Goal: Information Seeking & Learning: Ask a question

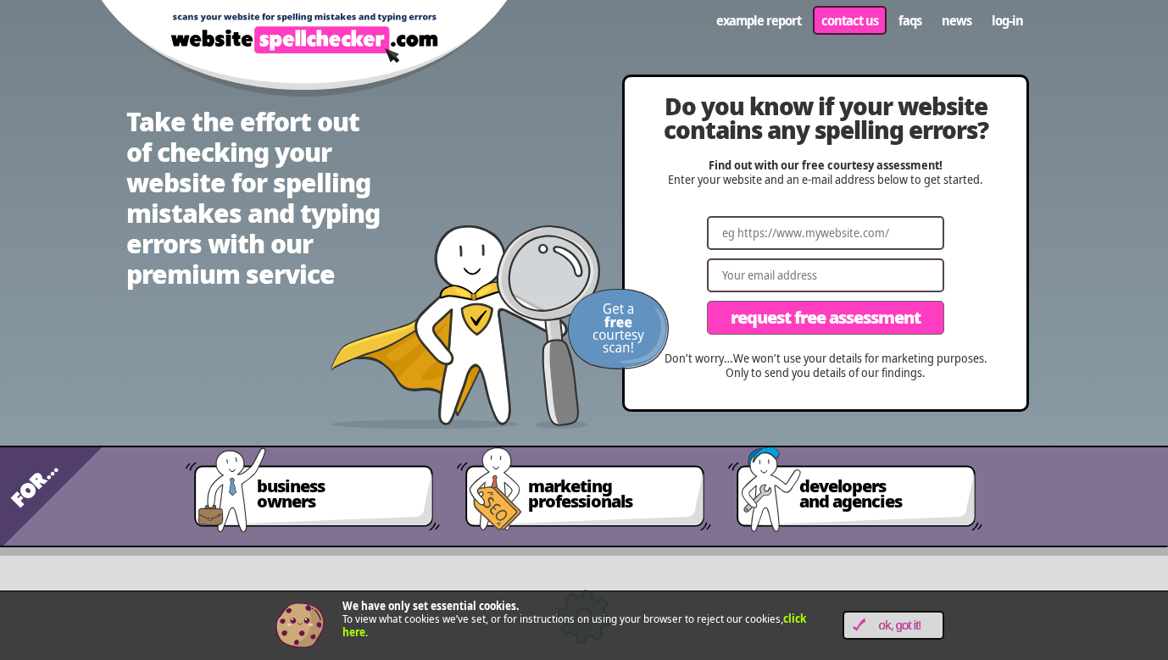
click at [831, 30] on link "Contact us" at bounding box center [849, 20] width 77 height 32
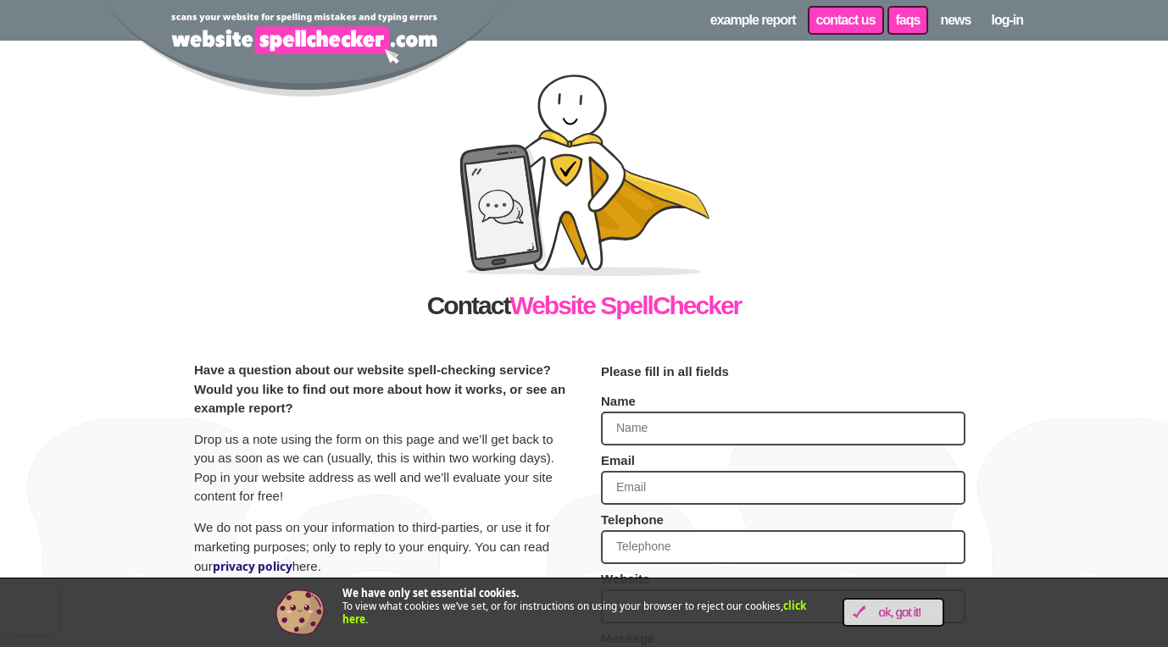
click at [909, 10] on link "FAQs" at bounding box center [908, 20] width 45 height 32
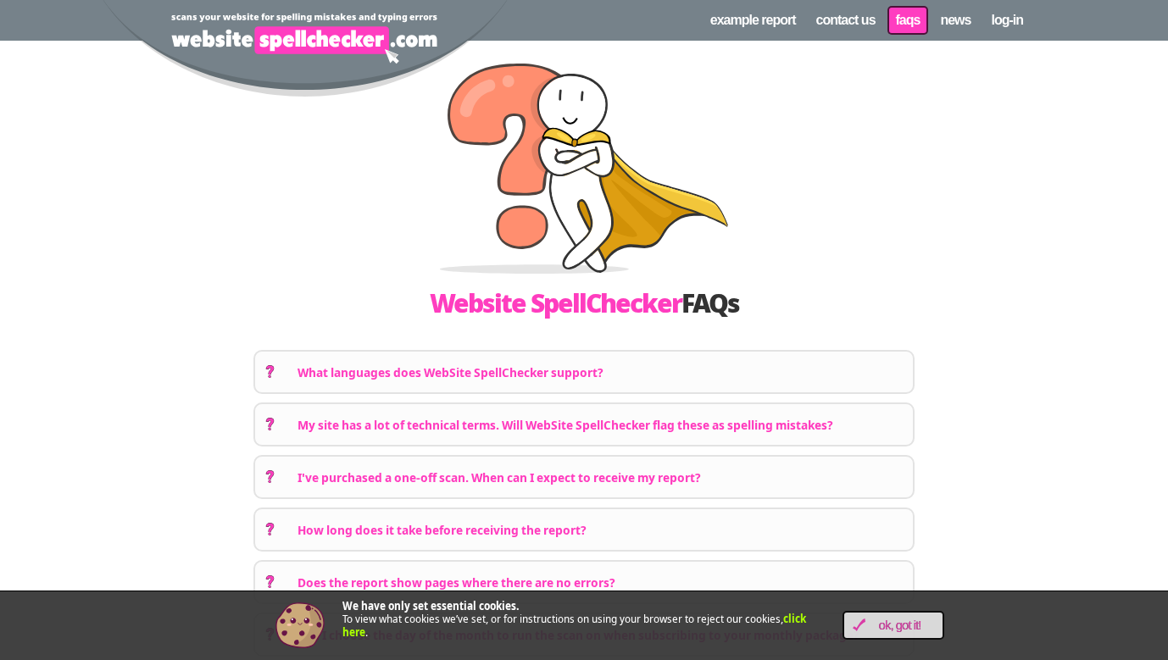
scroll to position [139, 0]
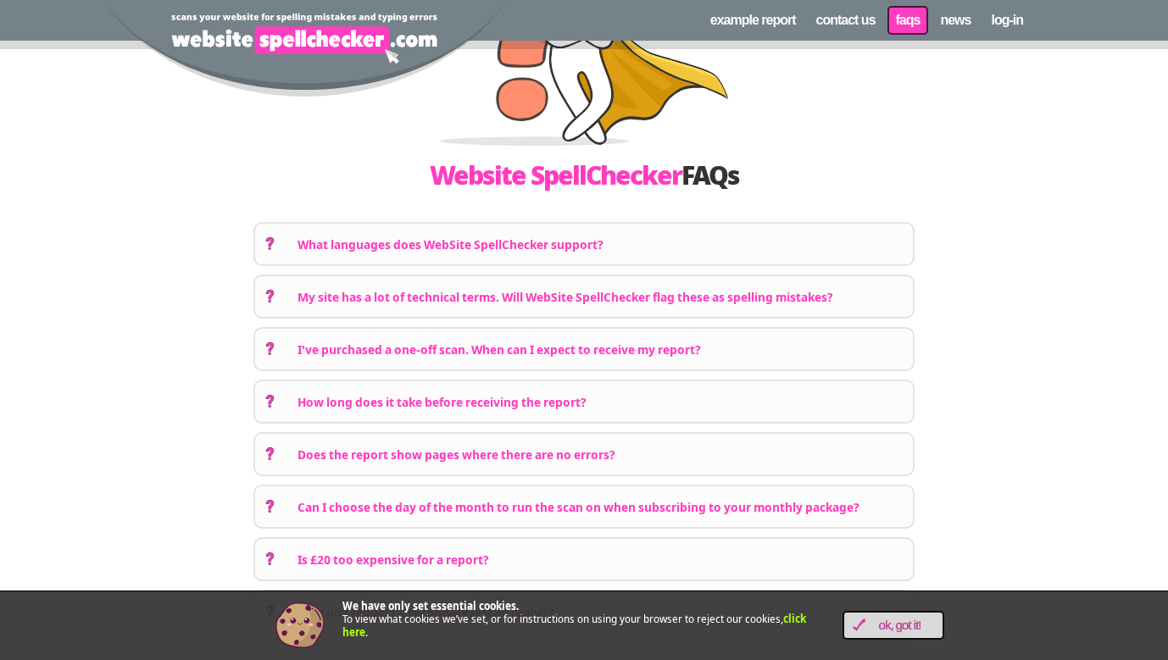
click at [718, 345] on div "I've purchased a one-off scan. When can I expect to receive my report?" at bounding box center [584, 349] width 658 height 41
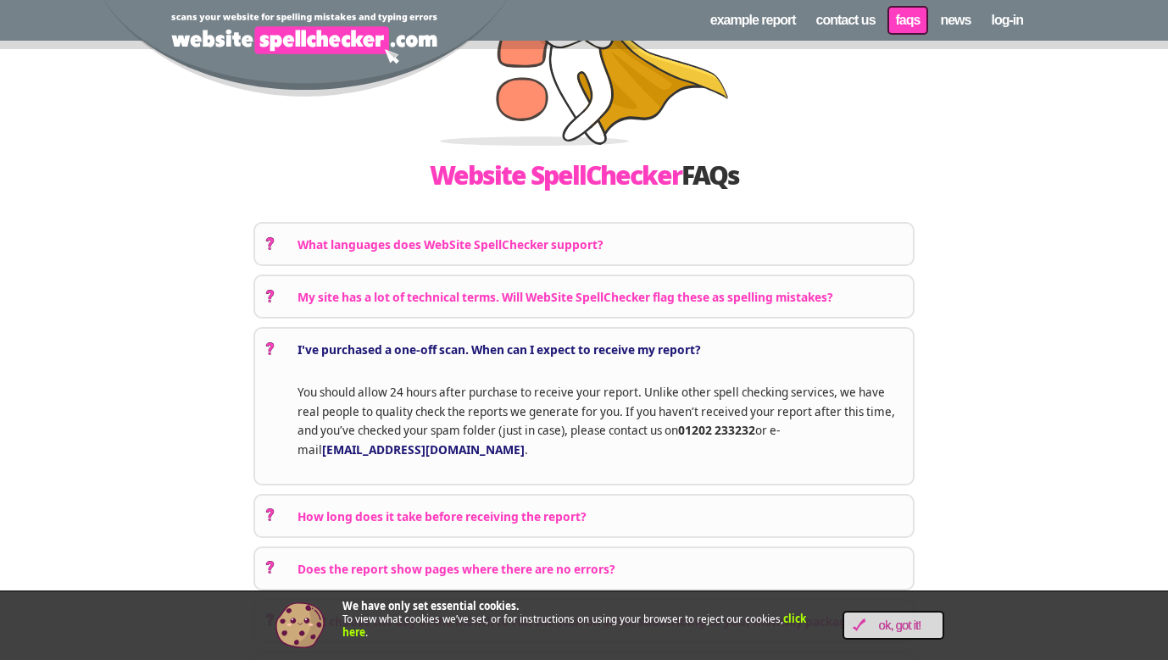
scroll to position [263, 0]
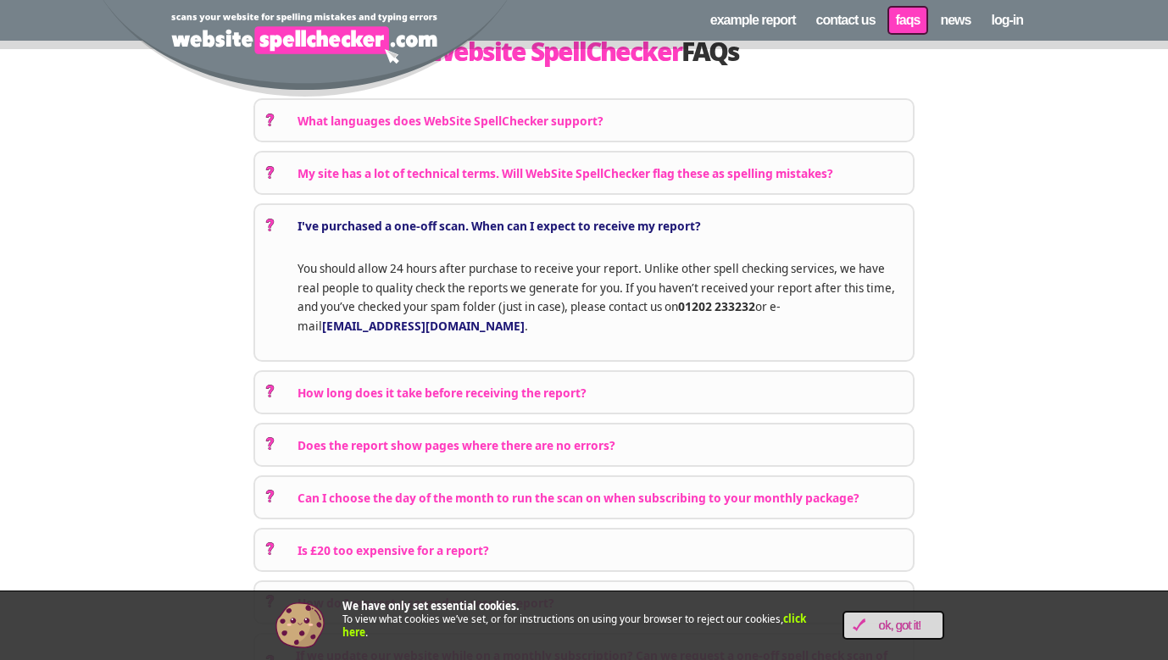
click at [601, 392] on div "How long does it take before receiving the report?" at bounding box center [584, 392] width 658 height 41
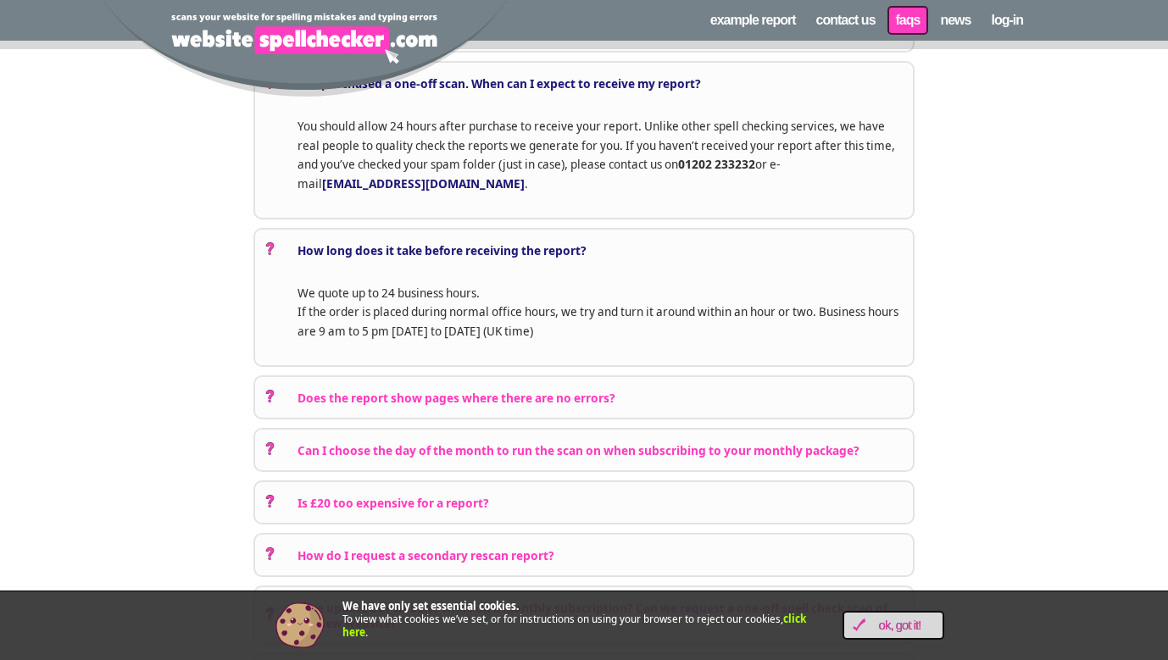
scroll to position [446, 0]
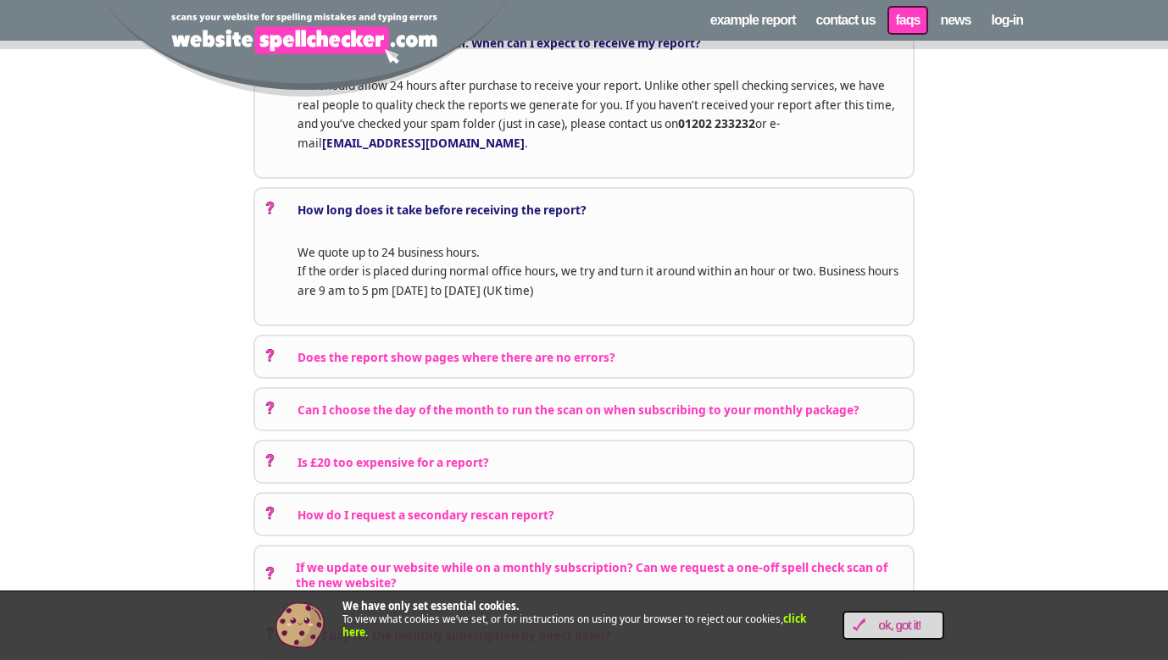
click at [533, 448] on div "Is £20 too expensive for a report?" at bounding box center [584, 462] width 658 height 41
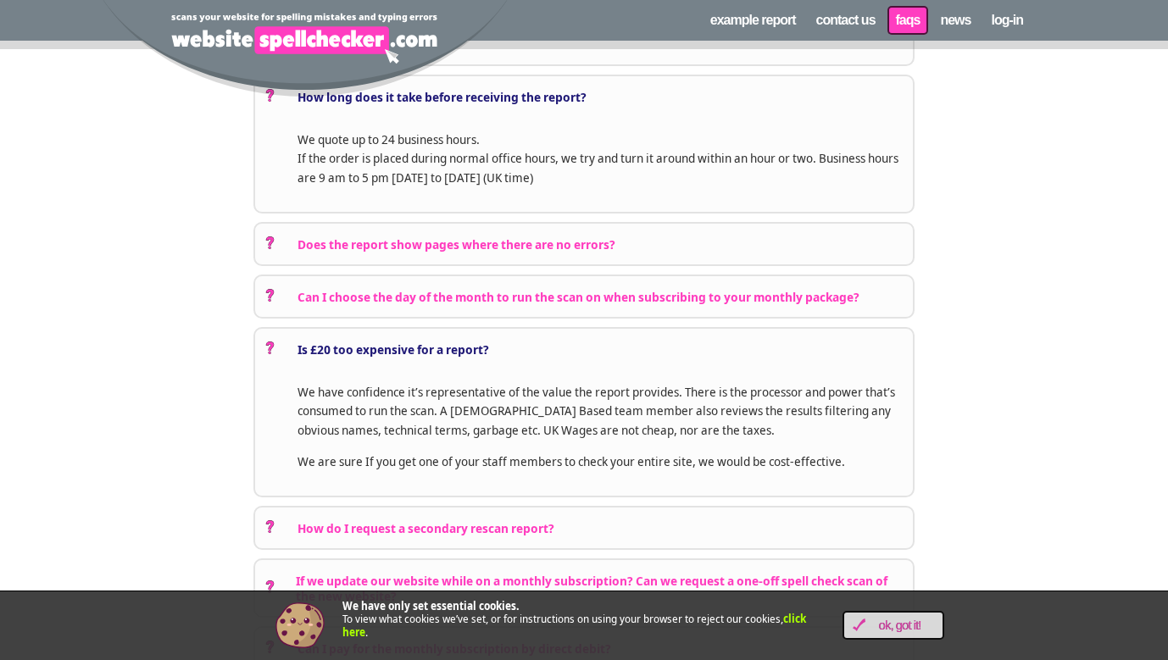
scroll to position [610, 0]
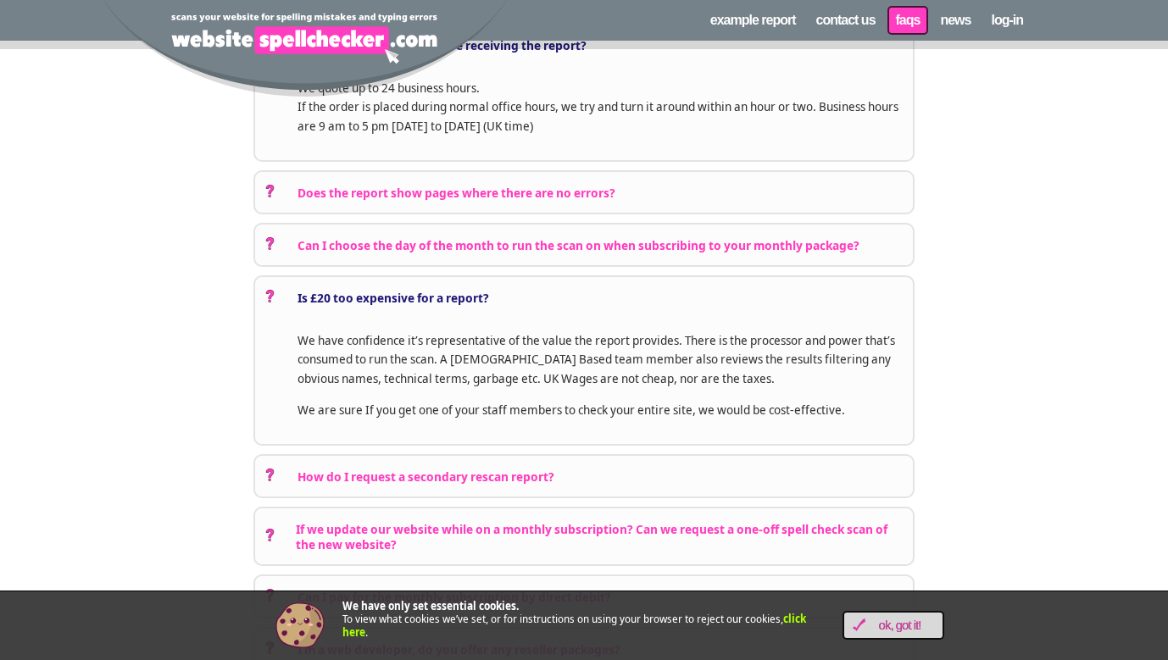
click at [644, 466] on div "How do I request a secondary rescan report?" at bounding box center [584, 476] width 658 height 41
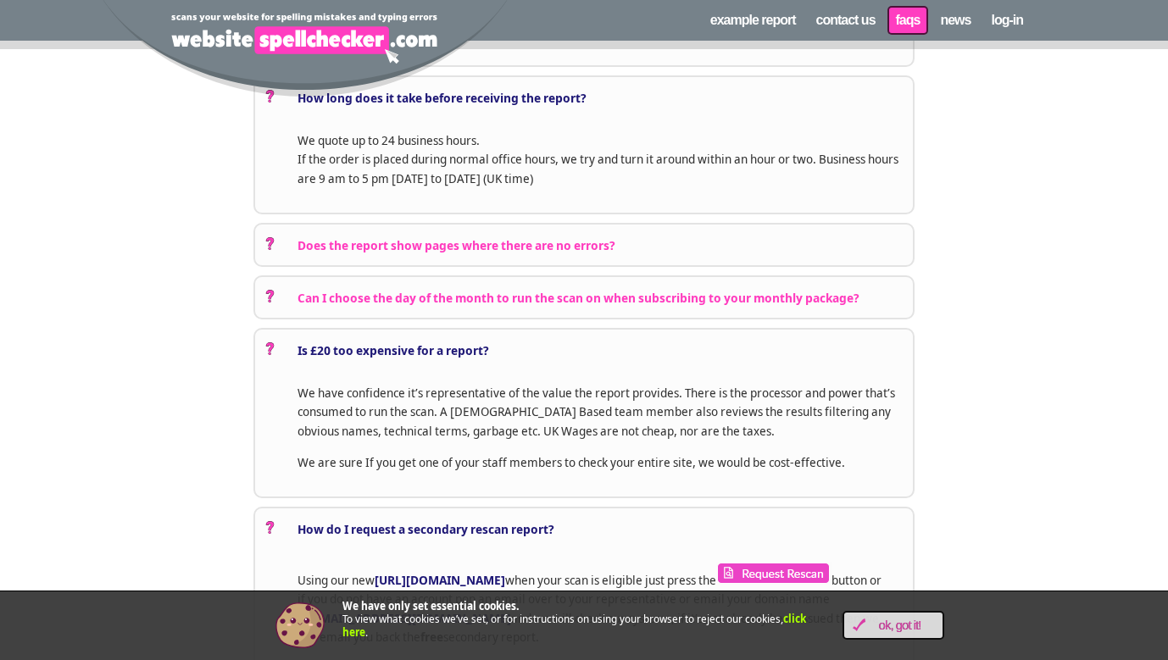
scroll to position [0, 0]
